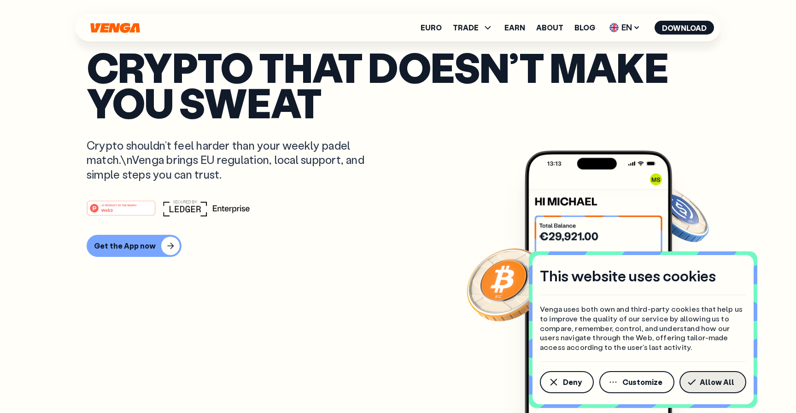
click at [722, 387] on button "Allow All" at bounding box center [713, 382] width 67 height 22
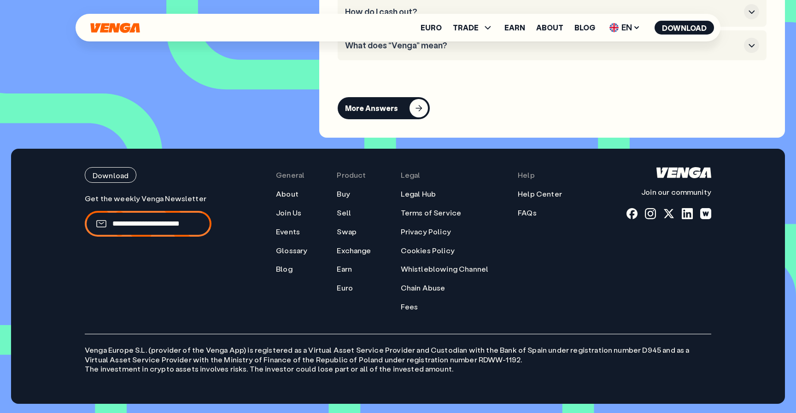
scroll to position [4292, 0]
click at [296, 214] on link "Join Us" at bounding box center [288, 213] width 25 height 10
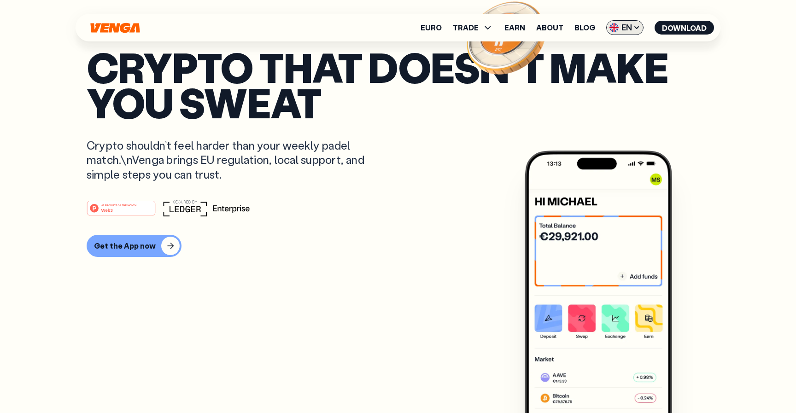
scroll to position [0, 0]
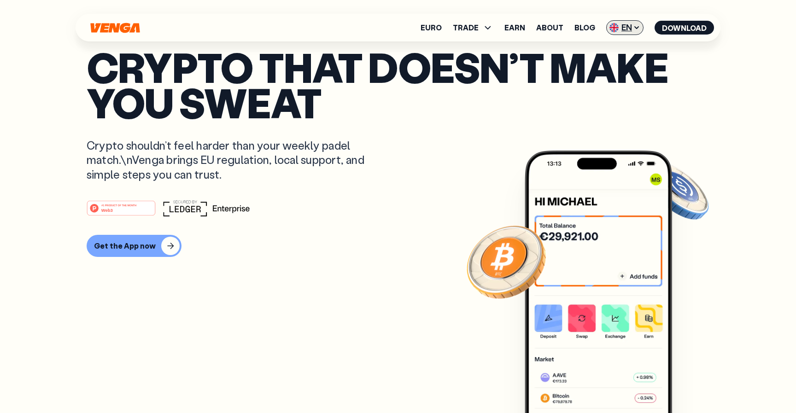
click at [627, 25] on span "EN" at bounding box center [624, 27] width 37 height 15
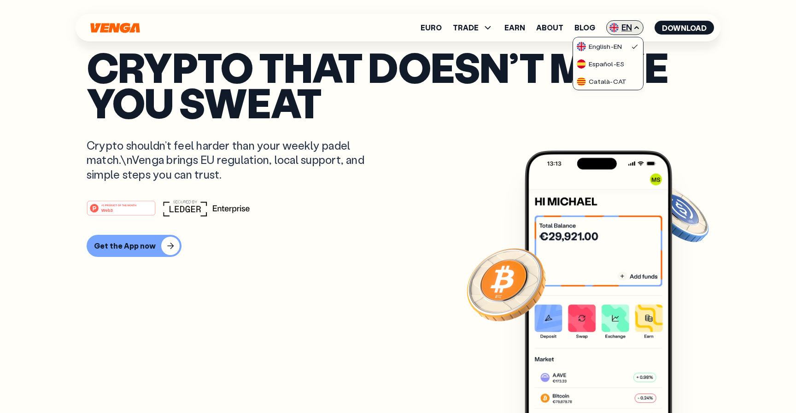
click at [627, 25] on span "EN" at bounding box center [624, 27] width 37 height 15
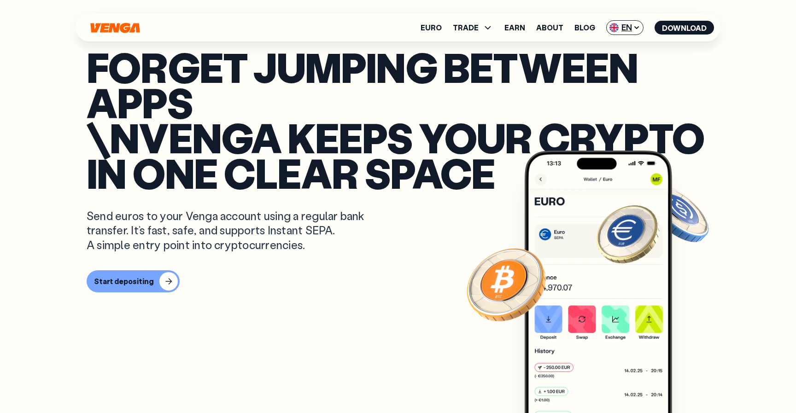
scroll to position [216, 0]
